Goal: Task Accomplishment & Management: Manage account settings

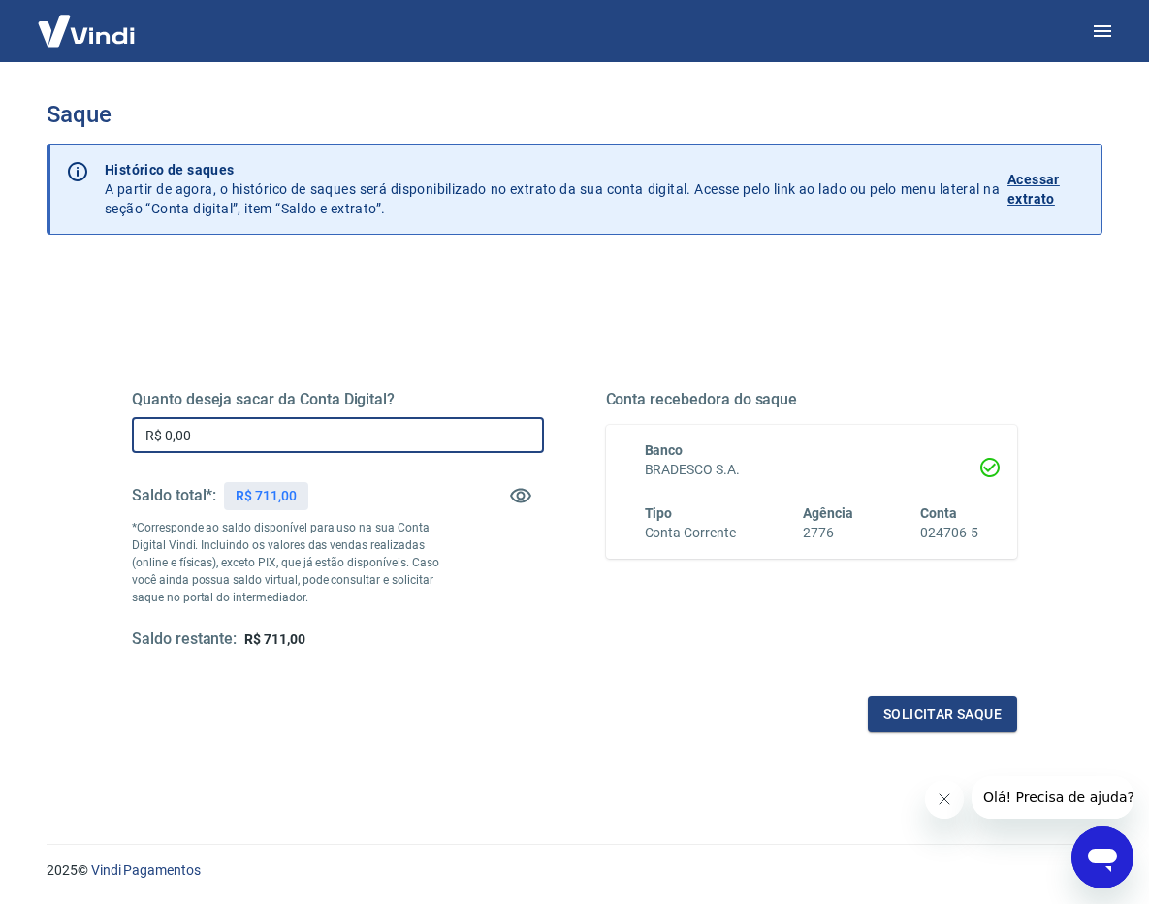
click at [399, 428] on input "R$ 0,00" at bounding box center [338, 435] width 412 height 36
type input "R$ 711,00"
click at [946, 717] on button "Solicitar saque" at bounding box center [942, 714] width 149 height 36
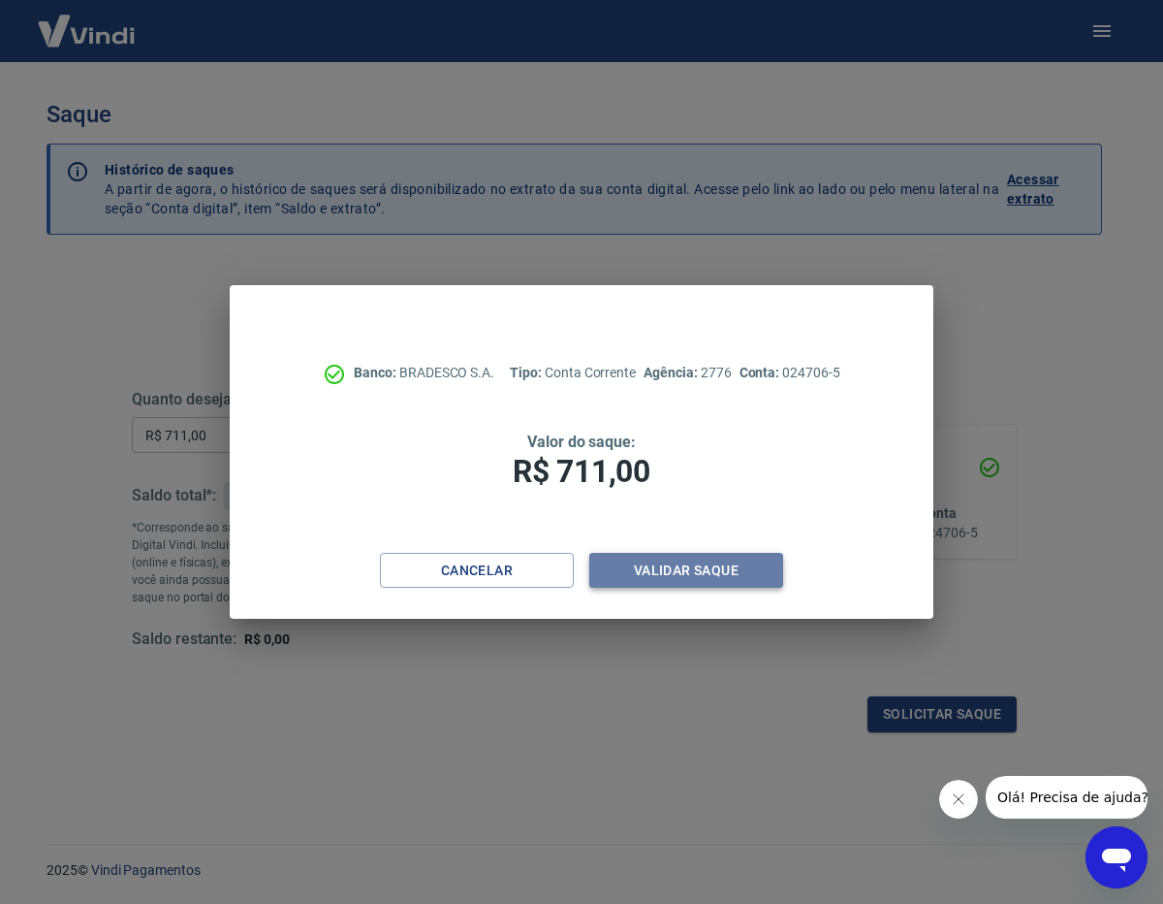
click at [673, 581] on button "Validar saque" at bounding box center [686, 571] width 194 height 36
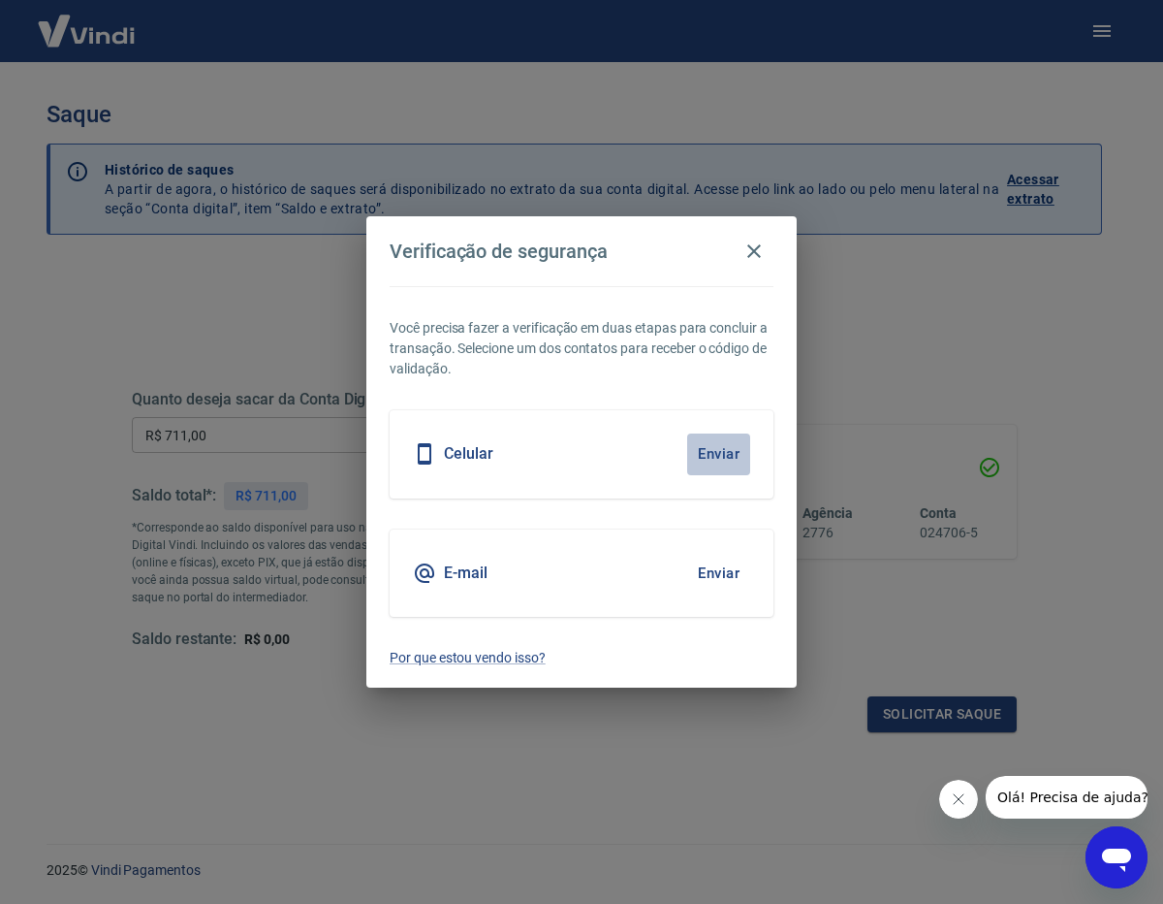
click at [704, 452] on button "Enviar" at bounding box center [718, 453] width 63 height 41
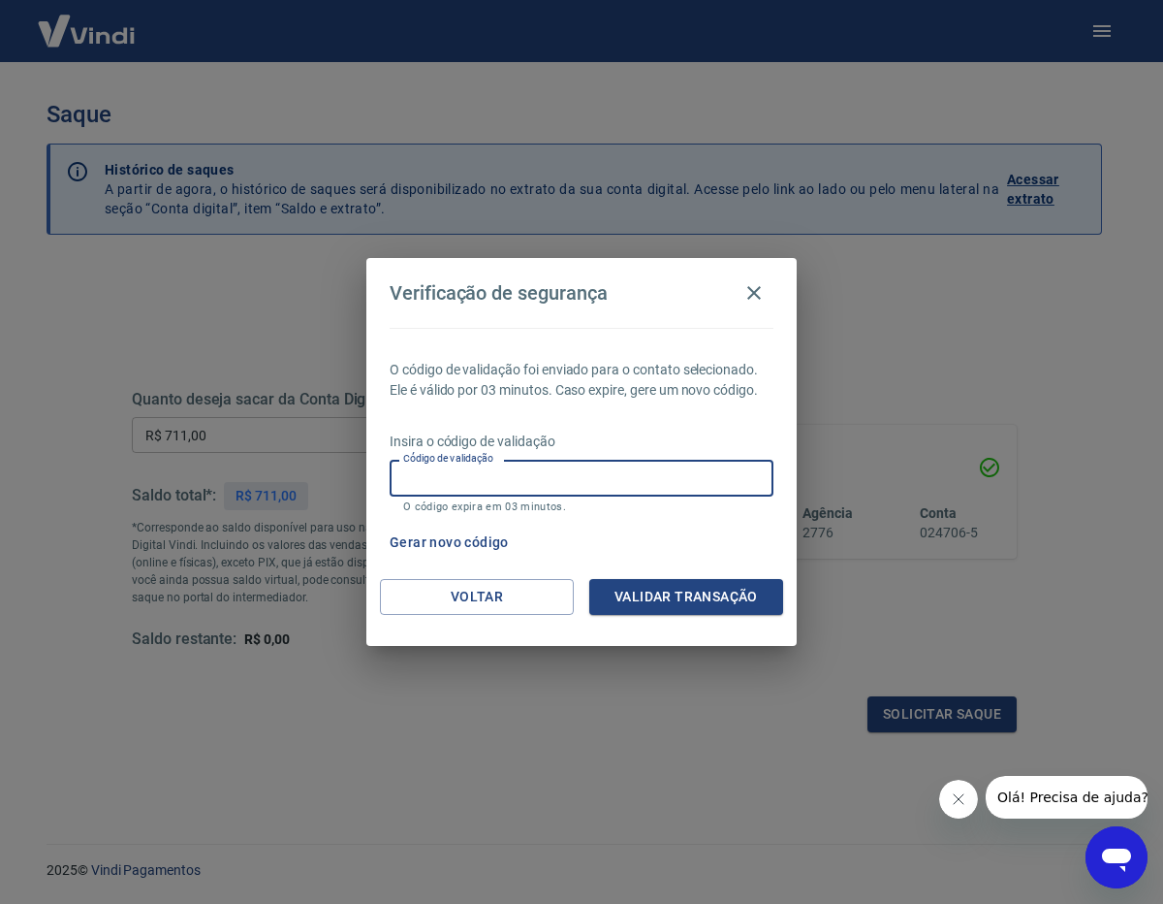
click at [686, 492] on input "Código de validação" at bounding box center [582, 478] width 384 height 36
type input "752605"
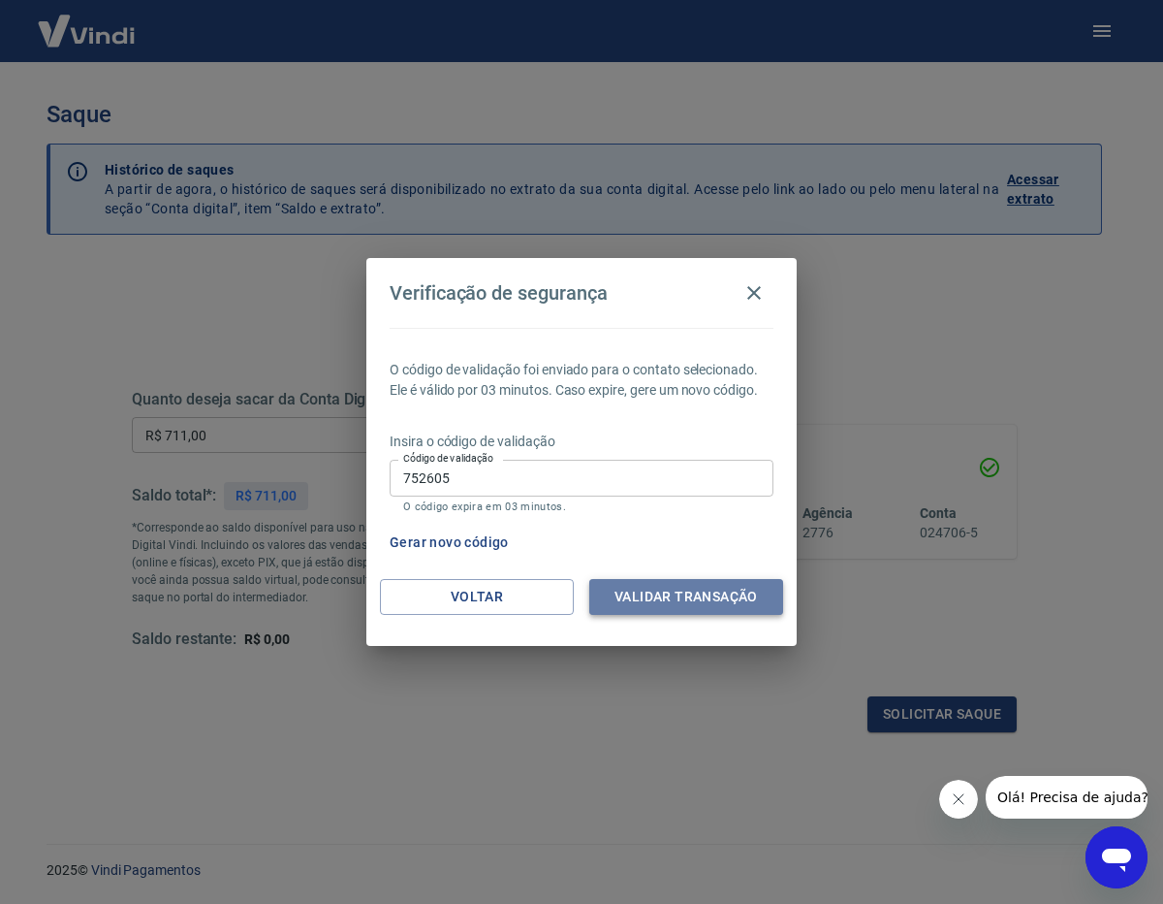
click at [677, 606] on button "Validar transação" at bounding box center [686, 597] width 194 height 36
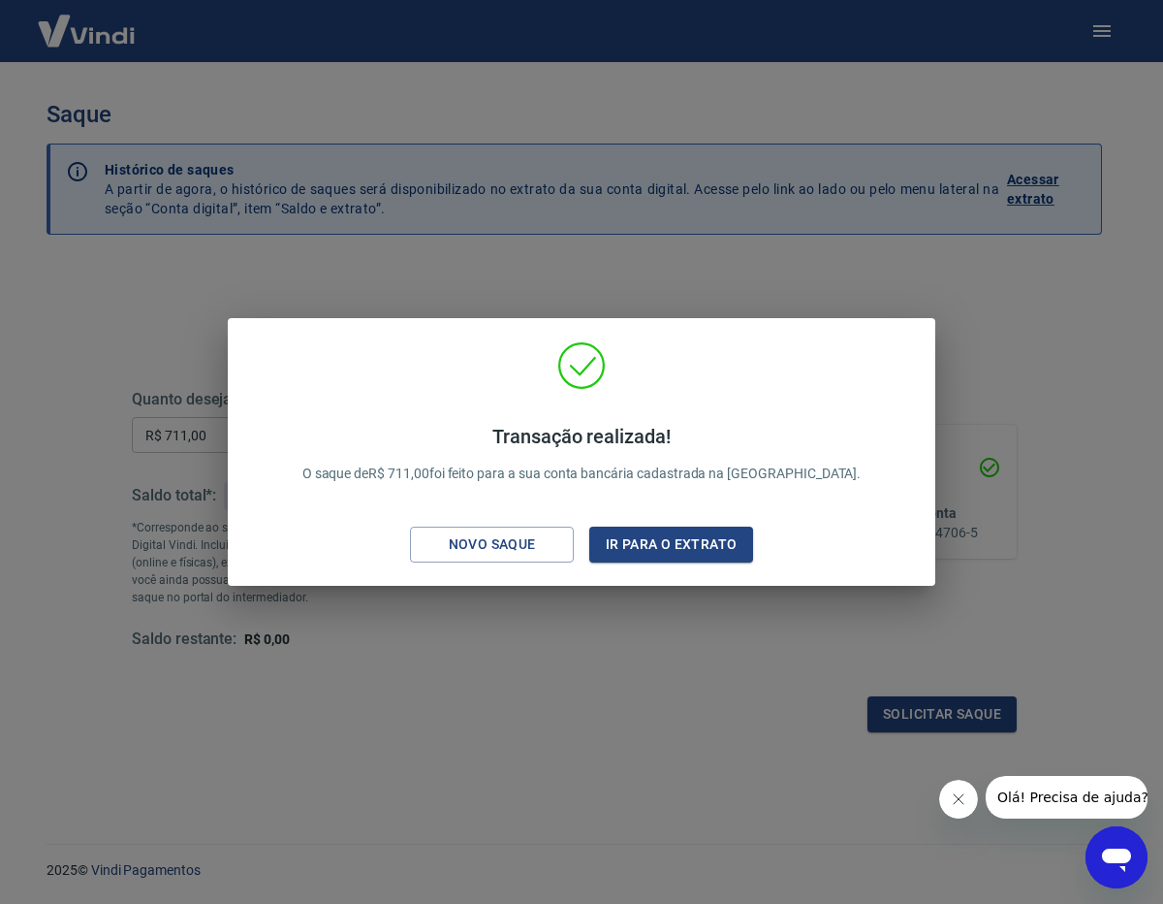
click at [1010, 390] on div "Transação realizada! O saque de R$ 711,00 foi feito para a sua conta bancária c…" at bounding box center [581, 452] width 1163 height 904
